Goal: Find specific page/section: Find specific page/section

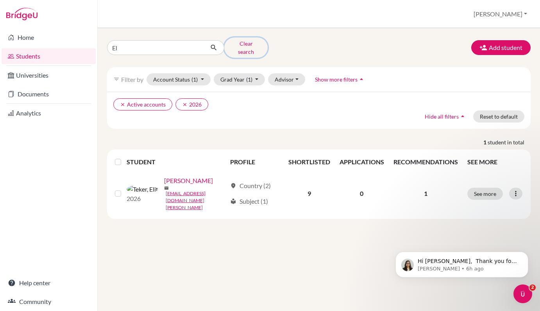
click at [249, 47] on button "Clear search" at bounding box center [245, 48] width 43 height 20
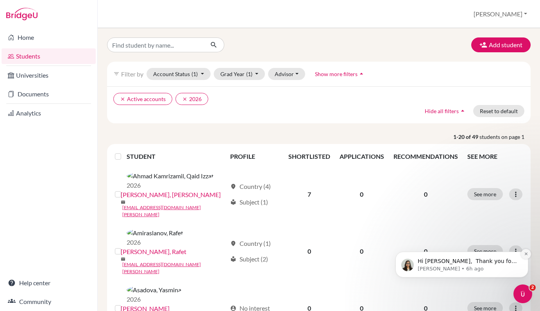
click at [525, 254] on icon "Dismiss notification" at bounding box center [526, 254] width 4 height 4
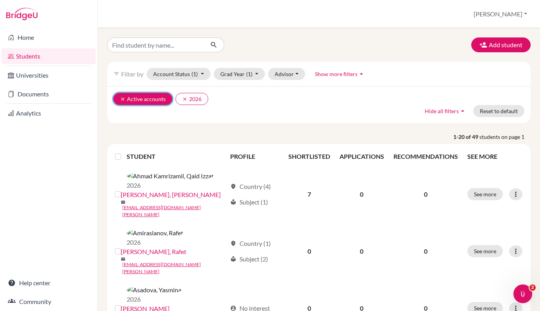
click at [122, 98] on icon "clear" at bounding box center [122, 99] width 5 height 5
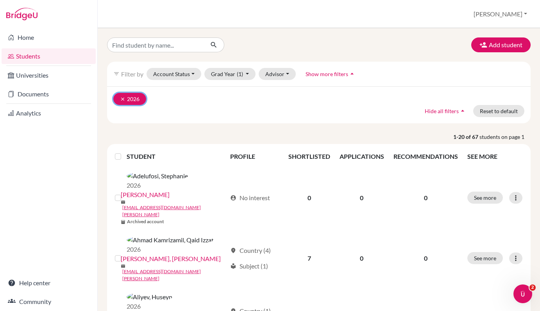
click at [122, 97] on icon "clear" at bounding box center [122, 99] width 5 height 5
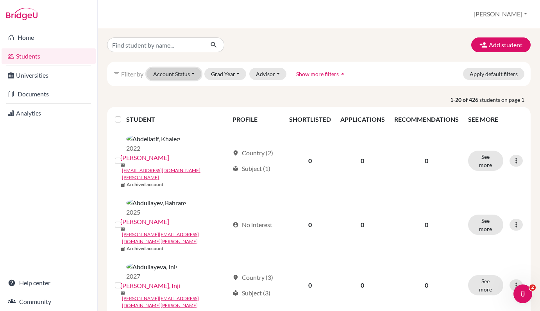
click at [190, 76] on button "Account Status" at bounding box center [174, 74] width 55 height 12
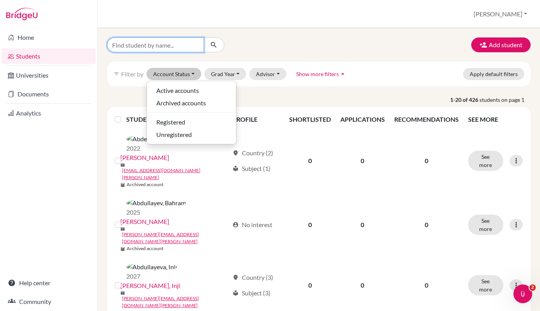
click at [163, 46] on input "Find student by name..." at bounding box center [155, 45] width 97 height 15
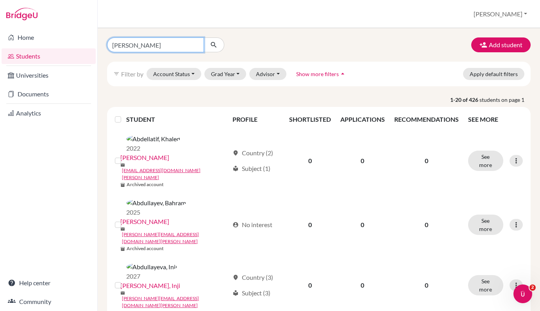
type input "[PERSON_NAME]"
click button "submit" at bounding box center [214, 45] width 21 height 15
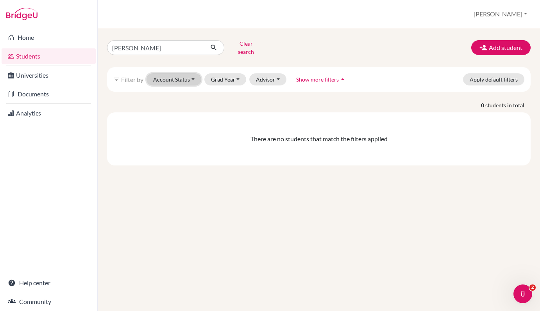
click at [192, 77] on button "Account Status" at bounding box center [174, 79] width 55 height 12
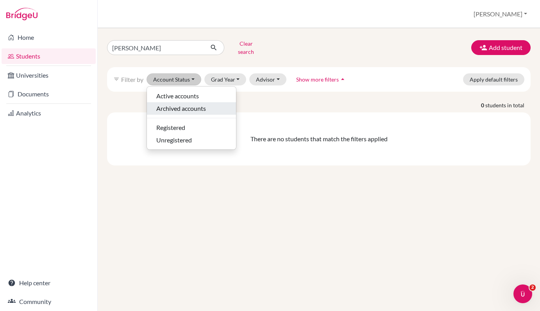
click at [186, 104] on span "Archived accounts" at bounding box center [181, 108] width 50 height 9
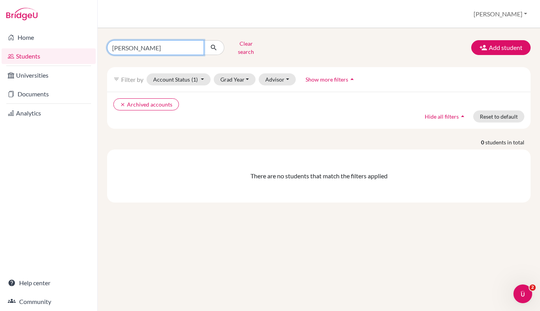
drag, startPoint x: 138, startPoint y: 46, endPoint x: 105, endPoint y: 47, distance: 32.8
click at [105, 47] on div "[PERSON_NAME] Clear search" at bounding box center [173, 48] width 145 height 20
type input "[PERSON_NAME]"
click button "submit" at bounding box center [214, 47] width 21 height 15
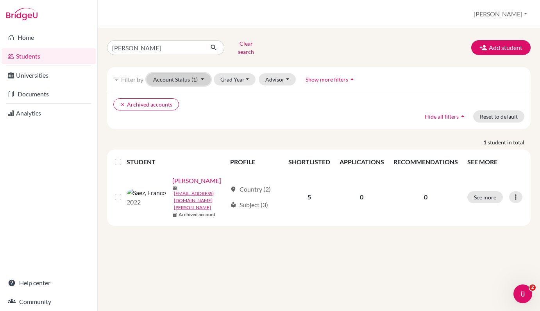
click at [202, 74] on button "Account Status (1)" at bounding box center [179, 79] width 64 height 12
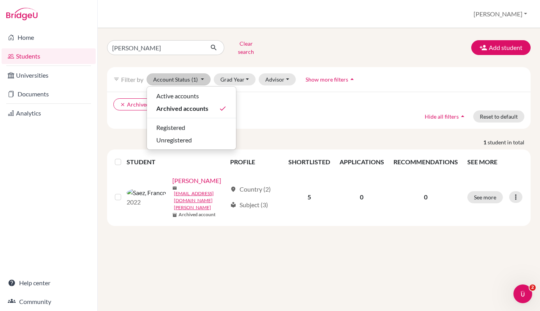
click at [130, 122] on div "clear Archived accounts Hide all filters arrow_drop_up Reset to default" at bounding box center [319, 110] width 424 height 37
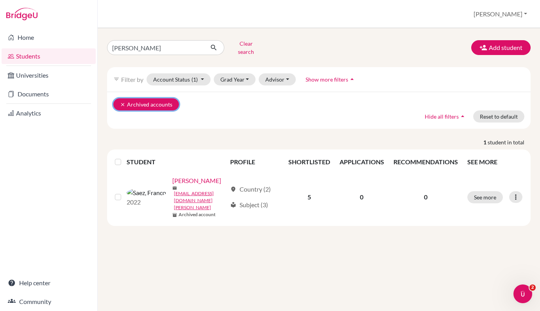
click at [122, 102] on icon "clear" at bounding box center [122, 104] width 5 height 5
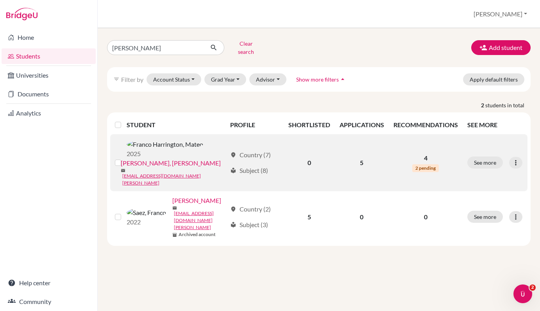
click at [182, 159] on link "[PERSON_NAME], [PERSON_NAME]" at bounding box center [171, 163] width 100 height 9
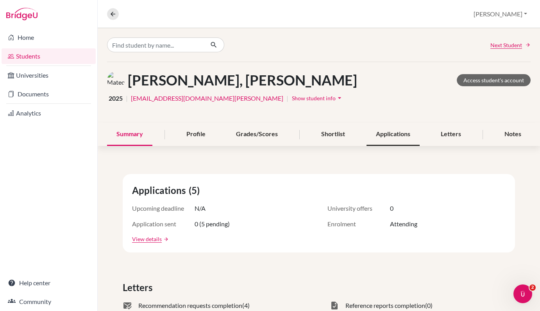
click at [394, 135] on div "Applications" at bounding box center [392, 134] width 53 height 23
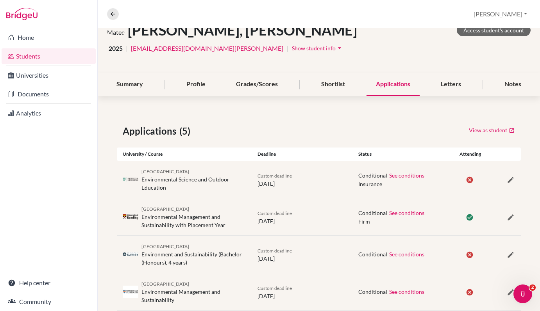
scroll to position [95, 0]
